Goal: Information Seeking & Learning: Find contact information

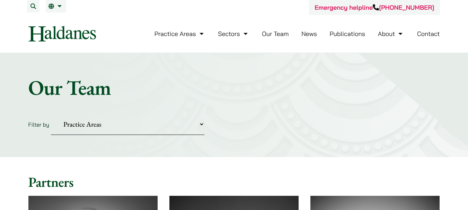
click at [196, 126] on select "Practice Areas Antitrust and Competition Civil Litigation & Dispute Resolution …" at bounding box center [127, 124] width 153 height 21
click at [284, 95] on h1 "Our Team" at bounding box center [233, 87] width 411 height 25
click at [431, 34] on link "Contact" at bounding box center [428, 34] width 23 height 8
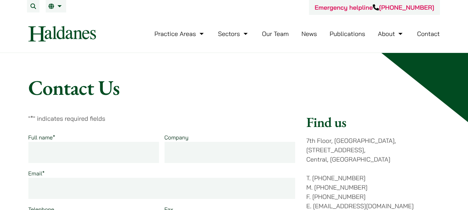
click at [277, 34] on link "Our Team" at bounding box center [275, 34] width 27 height 8
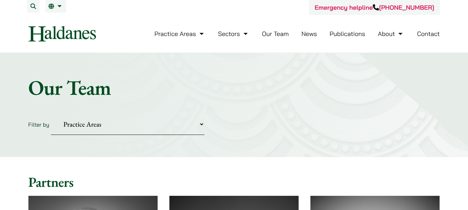
click at [437, 29] on li "Contact" at bounding box center [428, 33] width 23 height 15
click at [428, 39] on li "Contact" at bounding box center [428, 33] width 23 height 15
click at [428, 38] on li "Contact" at bounding box center [428, 33] width 23 height 15
click at [429, 35] on link "Contact" at bounding box center [428, 34] width 23 height 8
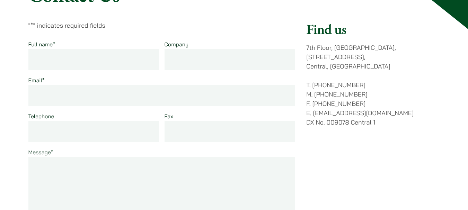
scroll to position [104, 0]
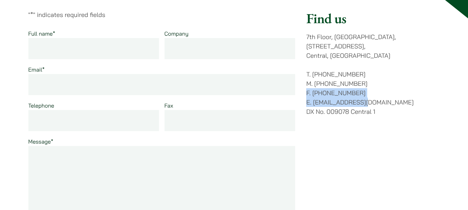
drag, startPoint x: 388, startPoint y: 88, endPoint x: 365, endPoint y: 96, distance: 23.9
click at [365, 96] on p "T. [PHONE_NUMBER] M. [PHONE_NUMBER] F. [PHONE_NUMBER] E. [EMAIL_ADDRESS][DOMAIN…" at bounding box center [372, 93] width 133 height 47
click at [407, 109] on div "Find us [STREET_ADDRESS] T. [PHONE_NUMBER] M. [PHONE_NUMBER] F. [PHONE_NUMBER] …" at bounding box center [372, 145] width 133 height 270
drag, startPoint x: 394, startPoint y: 90, endPoint x: 308, endPoint y: 97, distance: 86.5
click at [309, 97] on p "T. [PHONE_NUMBER] M. [PHONE_NUMBER] F. [PHONE_NUMBER] E. [EMAIL_ADDRESS][DOMAIN…" at bounding box center [372, 93] width 133 height 47
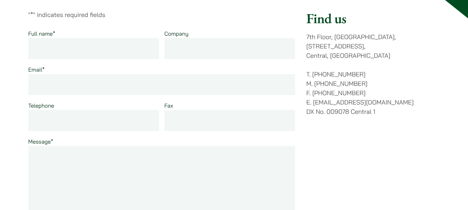
click at [391, 126] on div "Find us [STREET_ADDRESS] T. [PHONE_NUMBER] M. [PHONE_NUMBER] F. [PHONE_NUMBER] …" at bounding box center [372, 145] width 133 height 270
drag, startPoint x: 385, startPoint y: 91, endPoint x: 312, endPoint y: 97, distance: 74.0
click at [312, 97] on p "T. [PHONE_NUMBER] M. [PHONE_NUMBER] F. [PHONE_NUMBER] E. [EMAIL_ADDRESS][DOMAIN…" at bounding box center [372, 93] width 133 height 47
copy p "[EMAIL_ADDRESS][DOMAIN_NAME]"
